Goal: Task Accomplishment & Management: Use online tool/utility

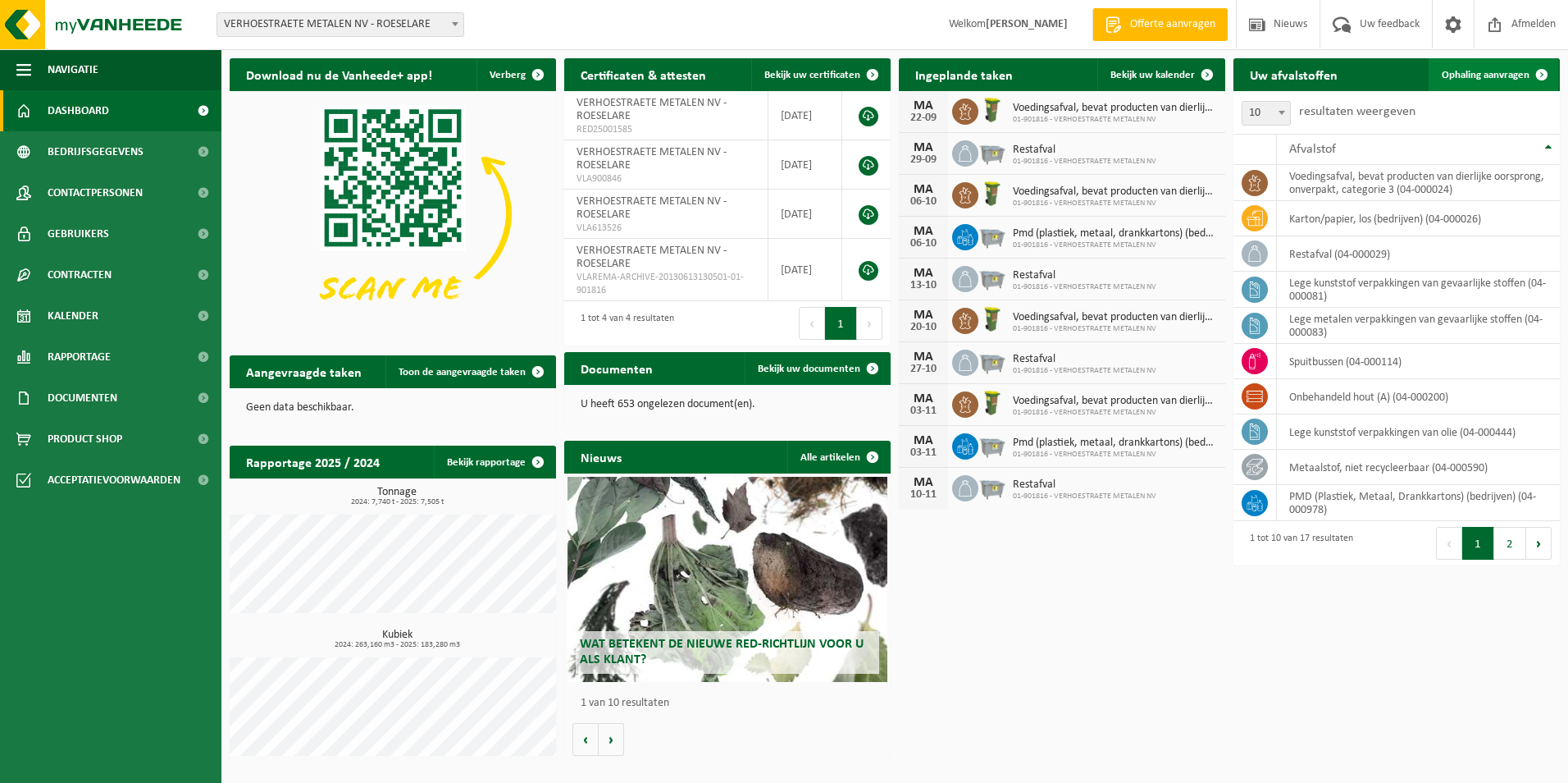
click at [1465, 72] on span "Ophaling aanvragen" at bounding box center [1485, 75] width 88 height 10
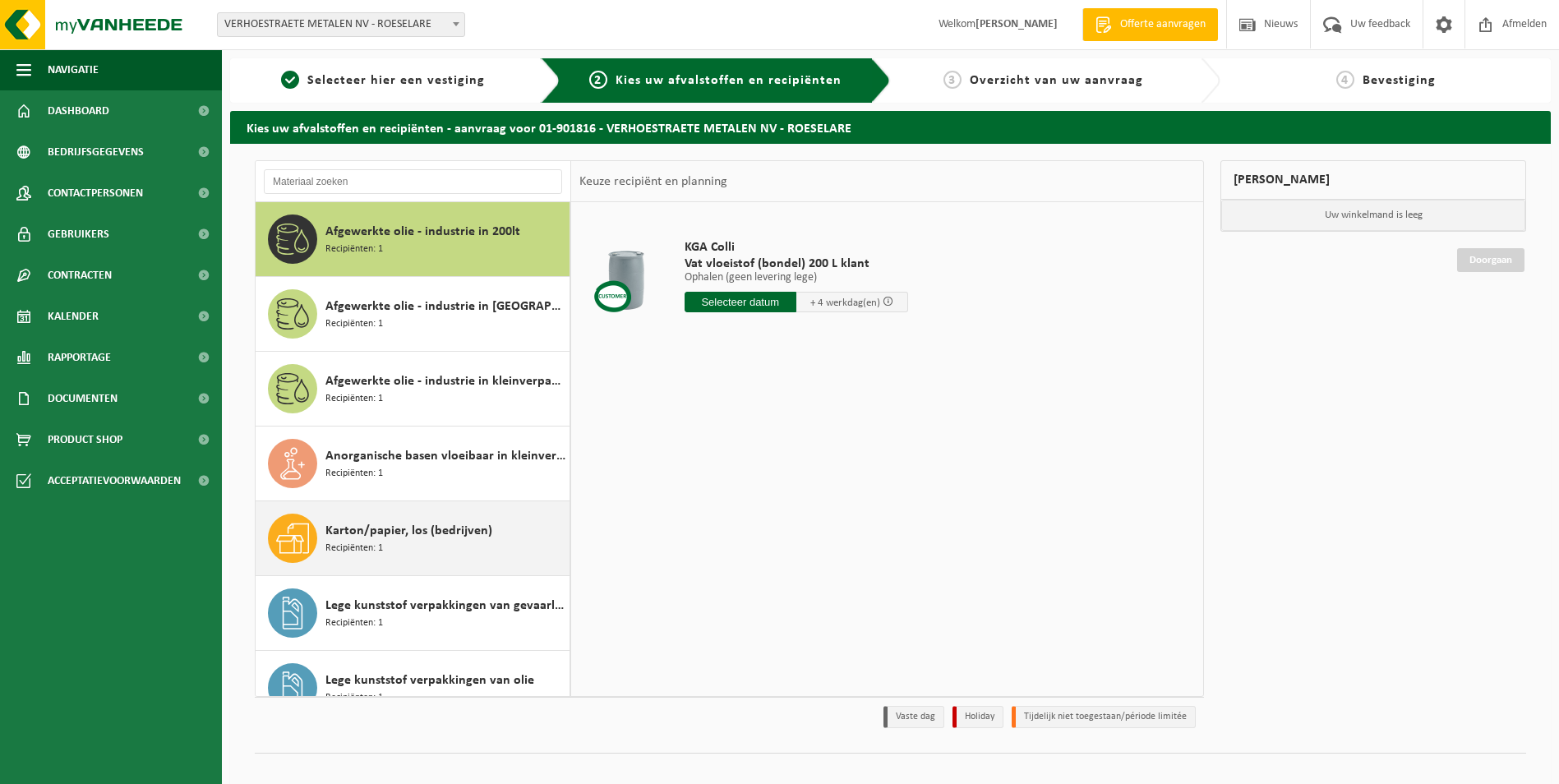
click at [391, 532] on span "Karton/papier, los (bedrijven)" at bounding box center [409, 530] width 167 height 20
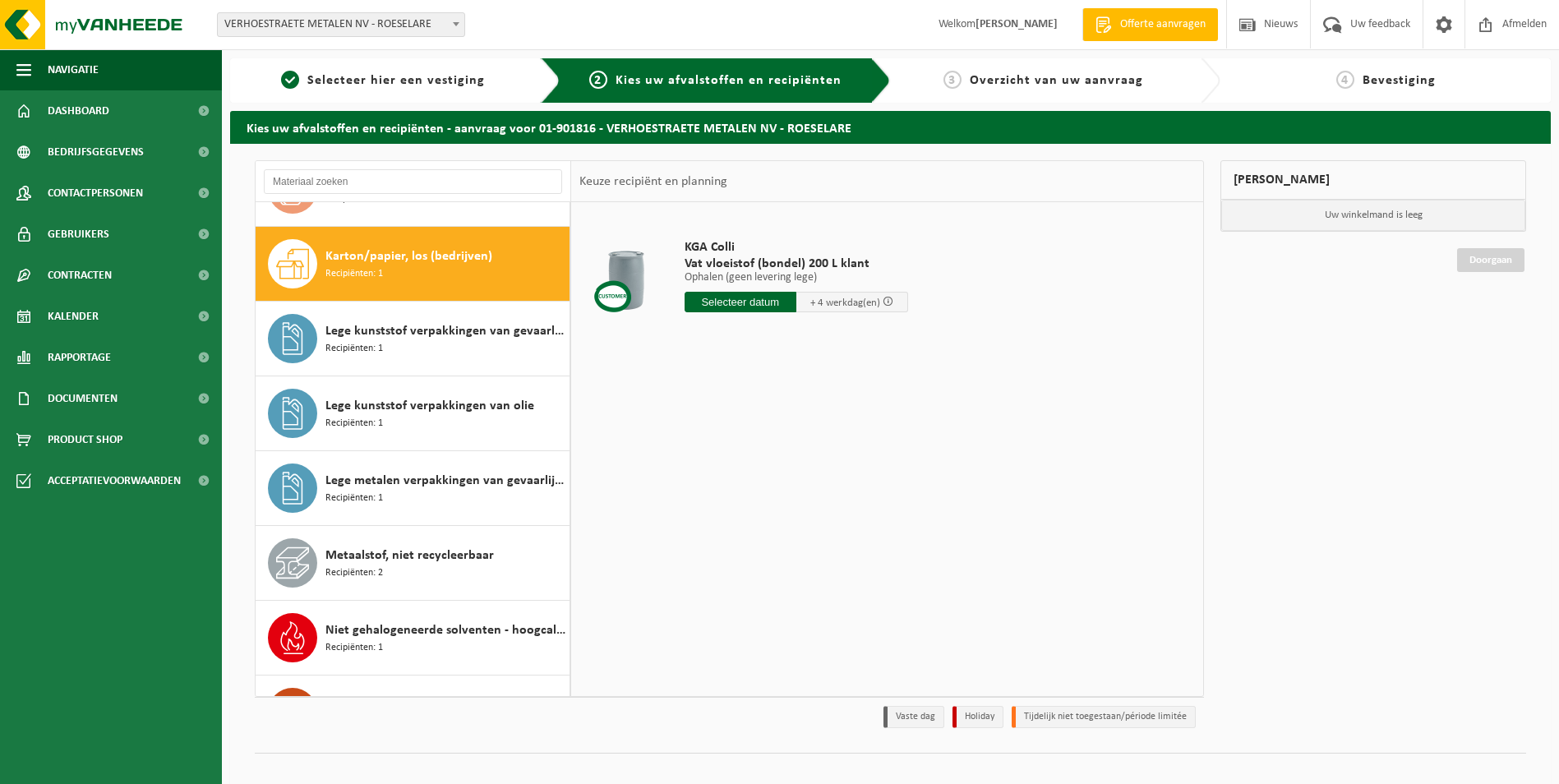
scroll to position [299, 0]
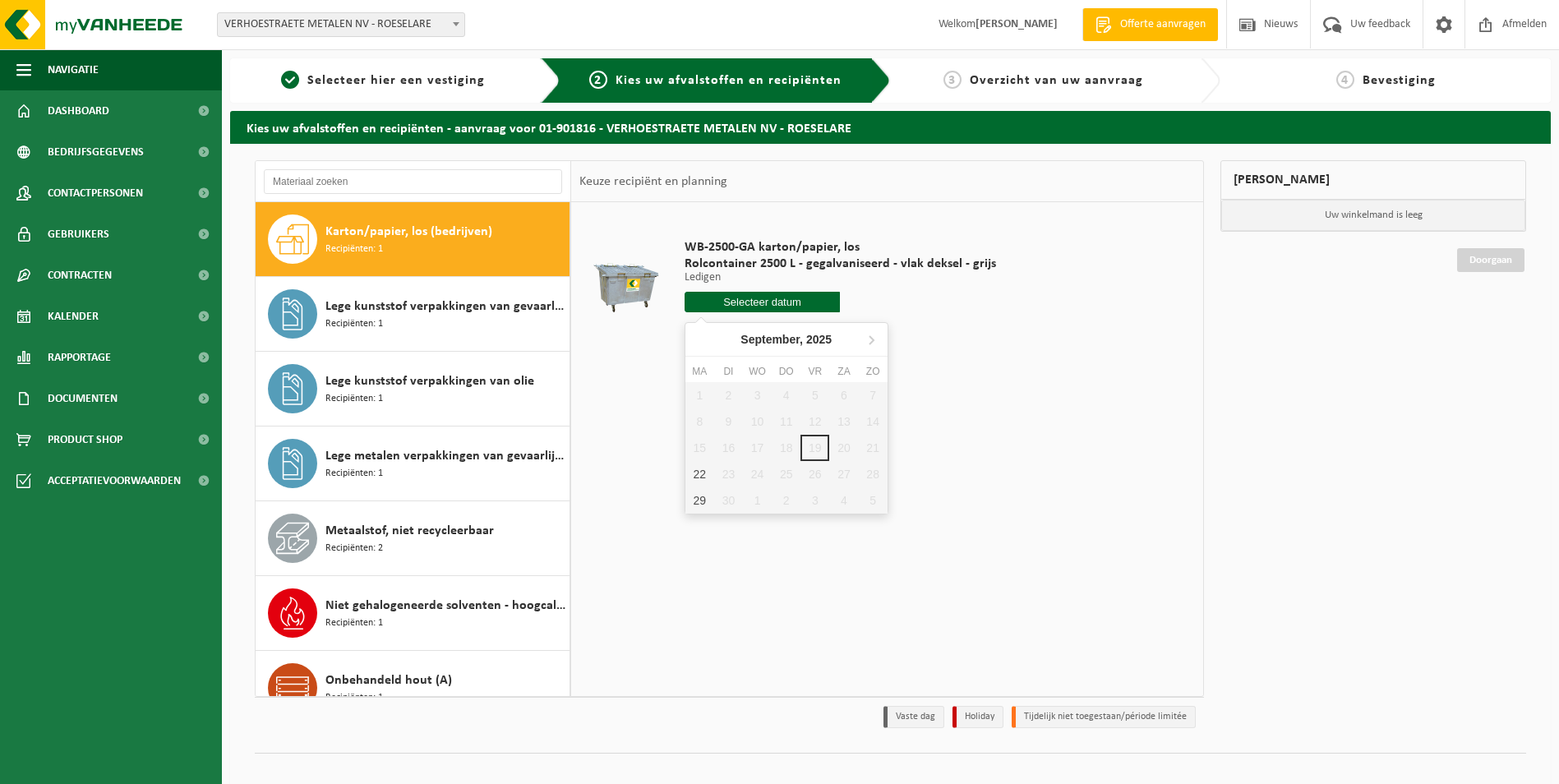
click at [739, 298] on input "text" at bounding box center [762, 302] width 156 height 21
click at [703, 470] on div "22" at bounding box center [700, 474] width 28 height 27
type input "Van [DATE]"
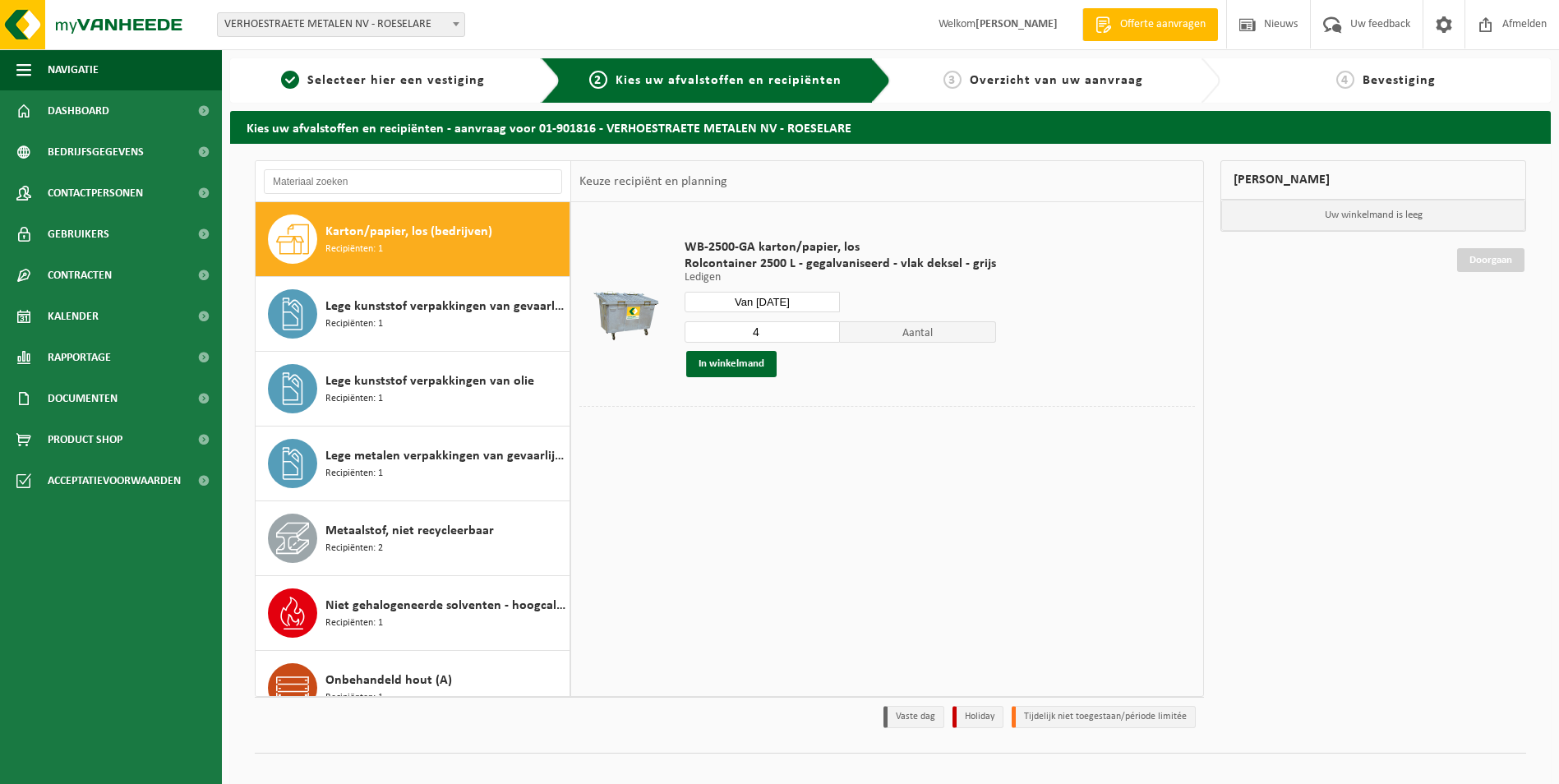
click at [821, 337] on input "4" at bounding box center [762, 332] width 156 height 22
click at [821, 337] on input "3" at bounding box center [762, 332] width 156 height 22
click at [821, 337] on input "2" at bounding box center [762, 332] width 156 height 22
type input "1"
click at [821, 337] on input "1" at bounding box center [762, 332] width 156 height 22
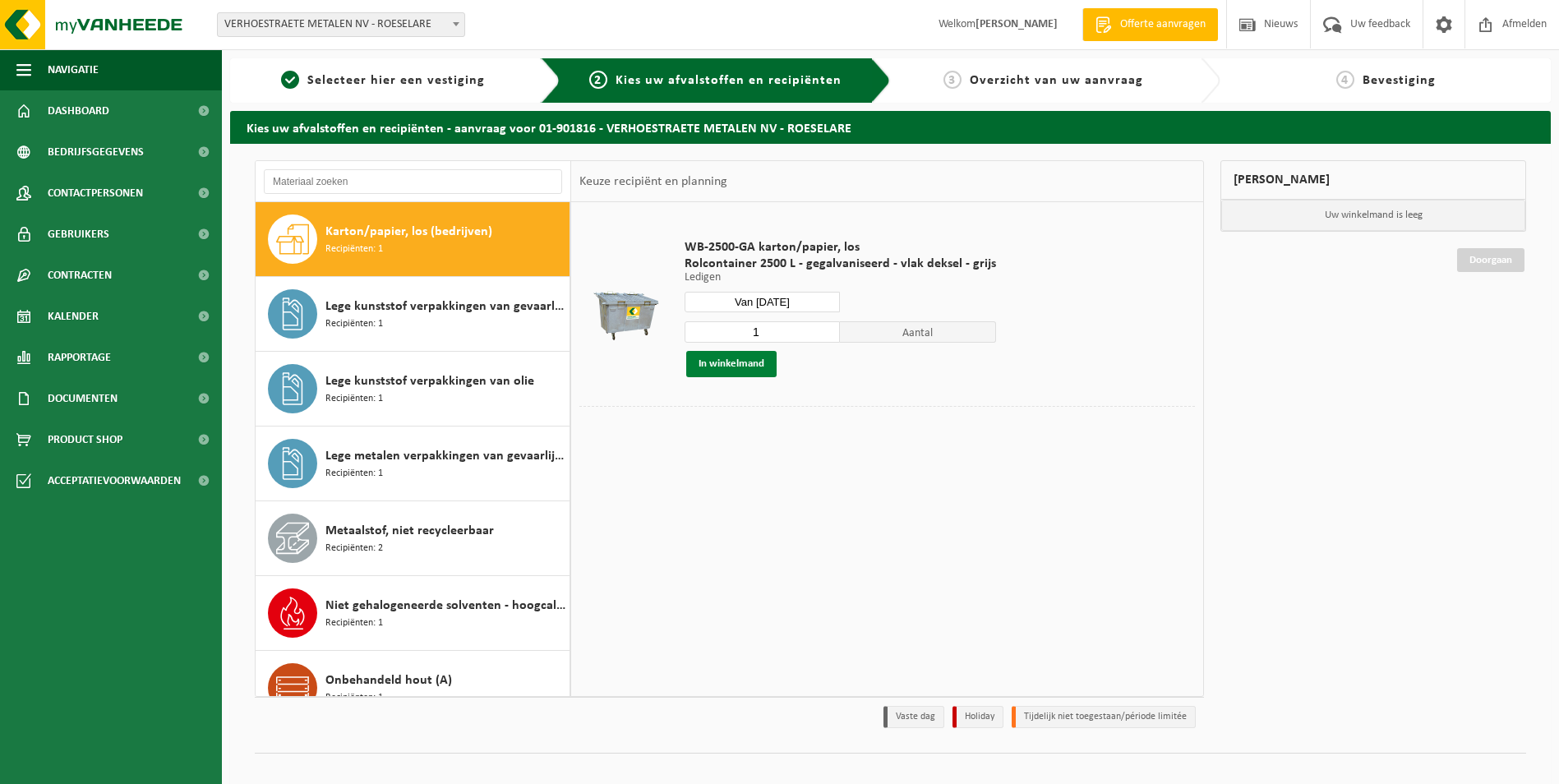
click at [726, 360] on button "In winkelmand" at bounding box center [730, 364] width 90 height 27
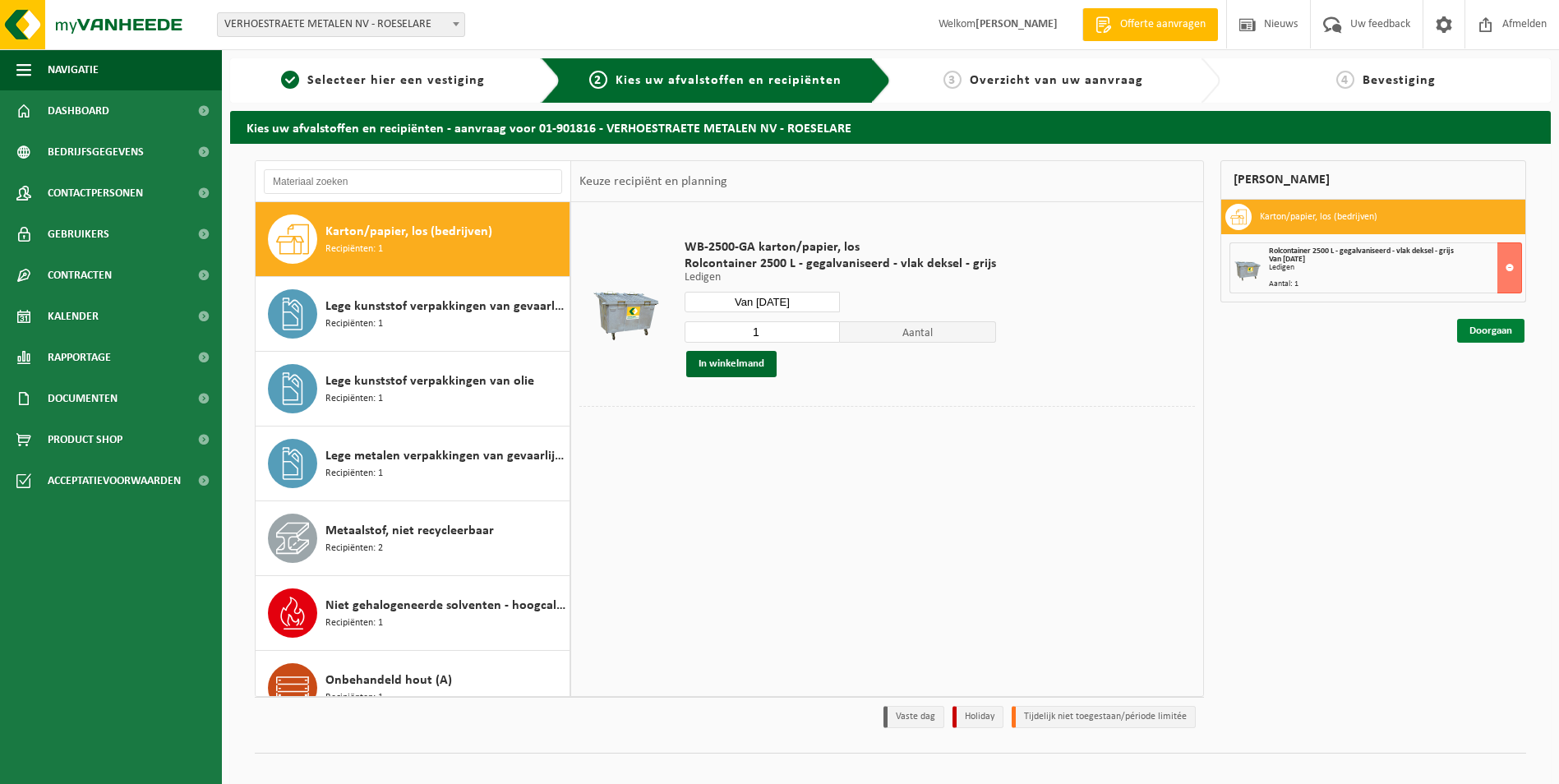
click at [1478, 331] on link "Doorgaan" at bounding box center [1490, 330] width 67 height 24
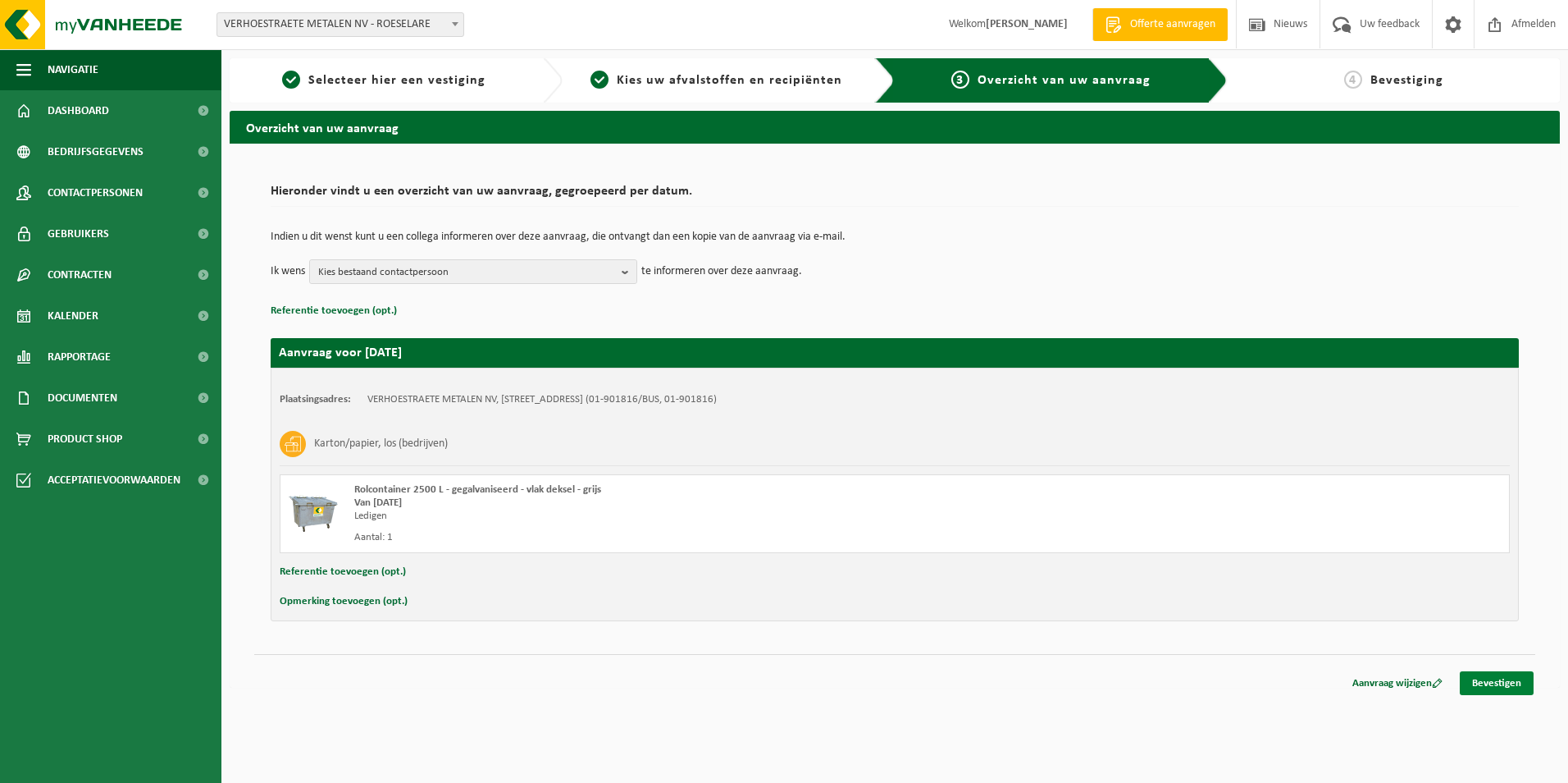
click at [1496, 684] on link "Bevestigen" at bounding box center [1496, 683] width 74 height 24
click at [1496, 676] on link "Bevestigen" at bounding box center [1496, 683] width 74 height 24
click at [1495, 681] on link "Bevestigen" at bounding box center [1496, 683] width 74 height 24
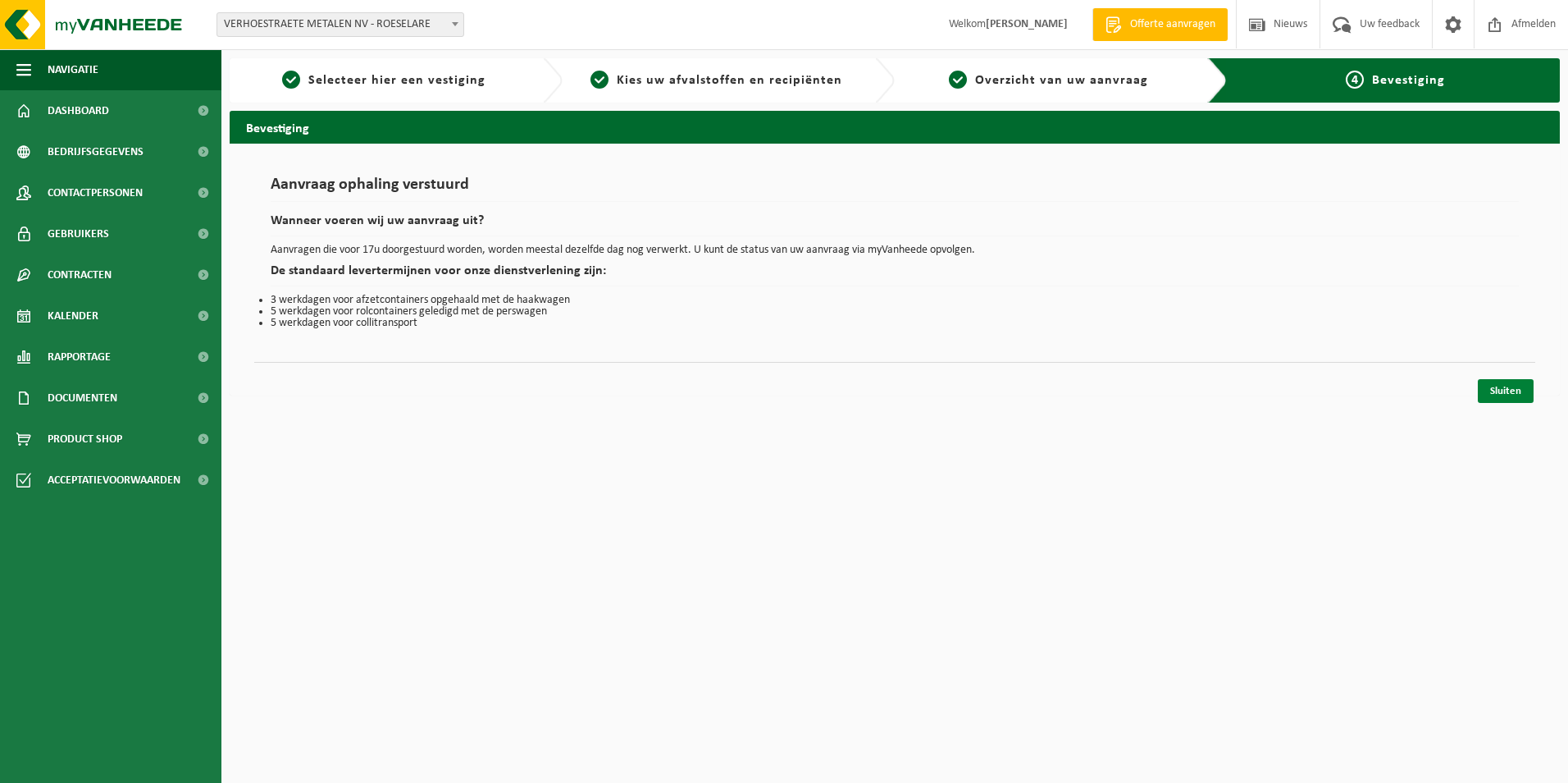
click at [1506, 400] on link "Sluiten" at bounding box center [1505, 390] width 56 height 24
